Goal: Check status: Check status

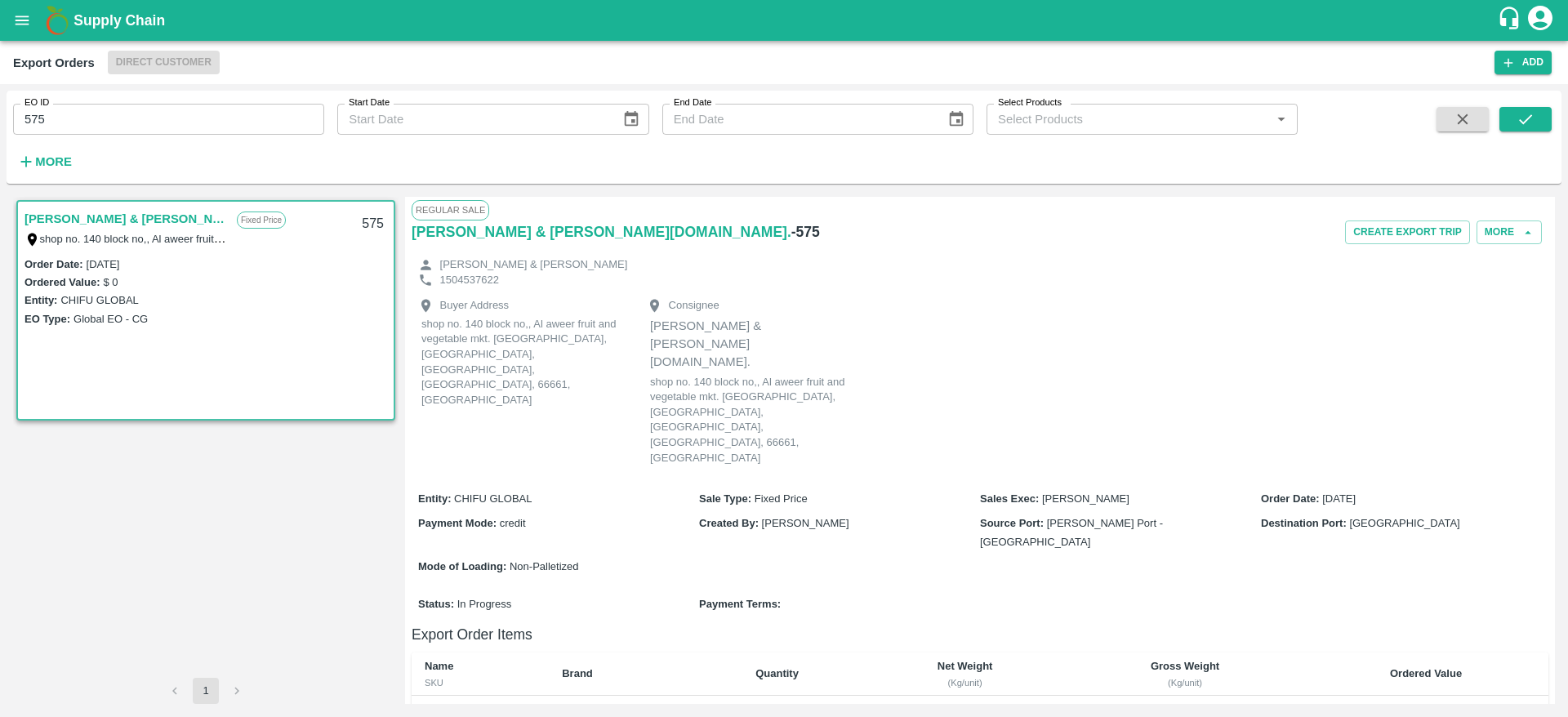
scroll to position [221, 0]
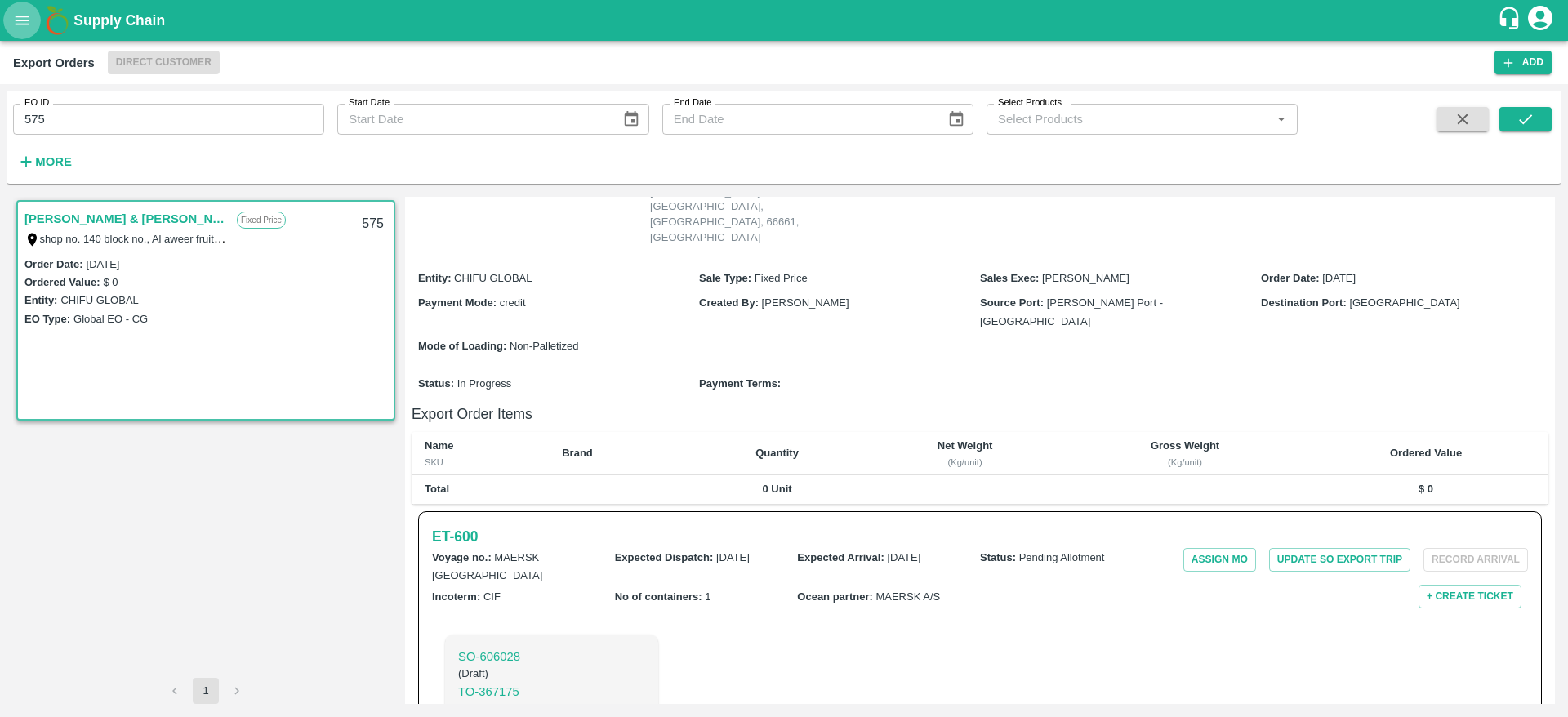
click at [20, 8] on button "open drawer" at bounding box center [21, 20] width 38 height 38
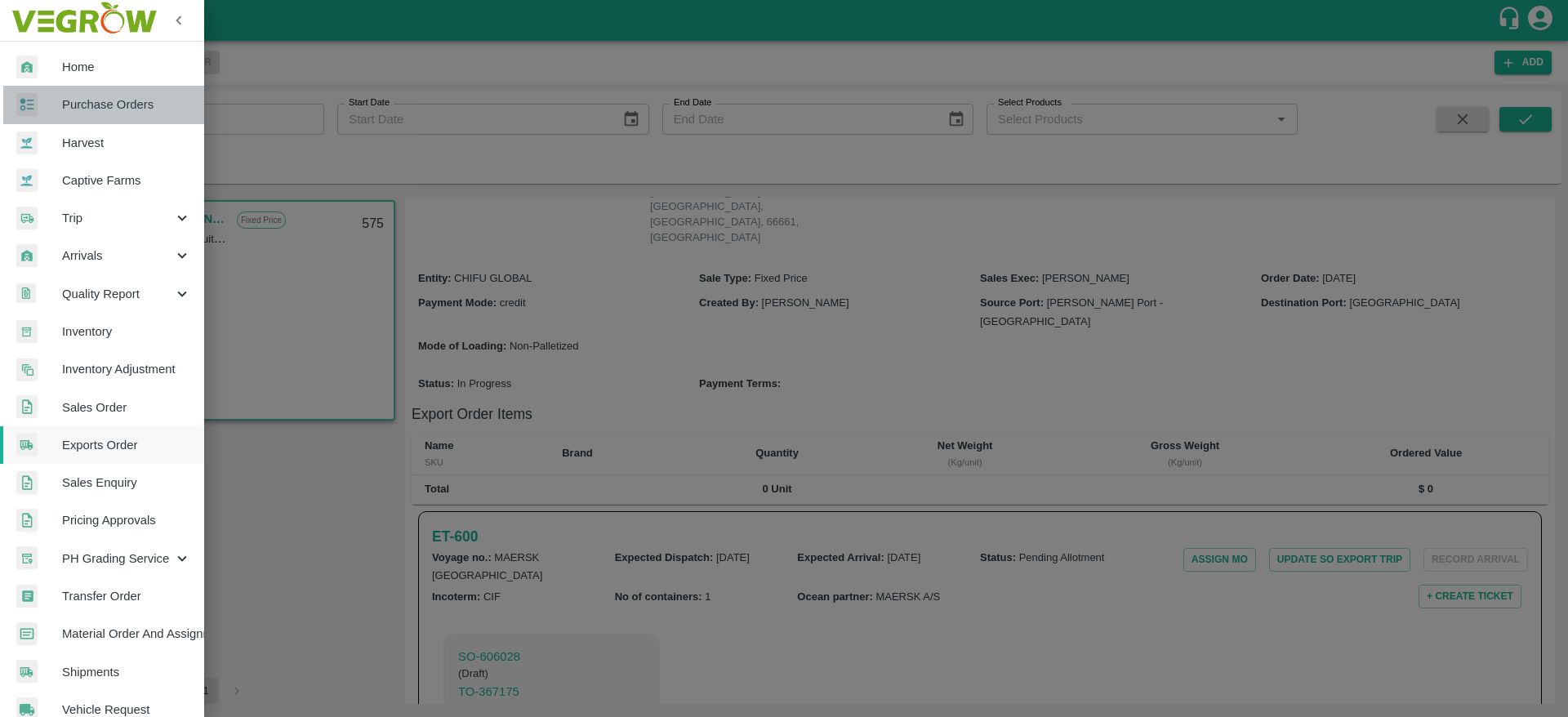
click at [155, 94] on link "Purchase Orders" at bounding box center [102, 104] width 204 height 38
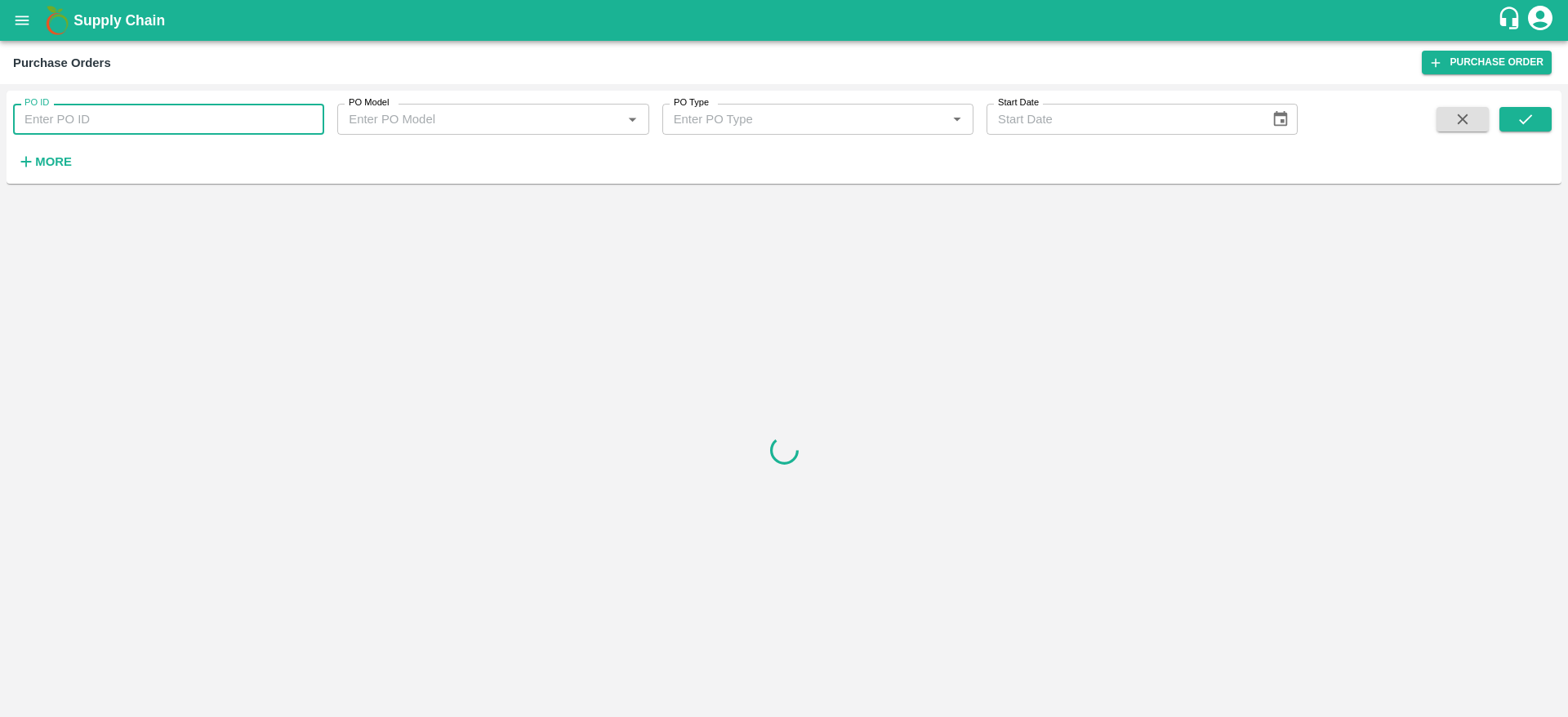
click at [182, 129] on input "PO ID" at bounding box center [168, 120] width 311 height 31
paste input "178655"
type input "178655"
click at [1544, 128] on button "submit" at bounding box center [1526, 119] width 53 height 24
